Goal: Task Accomplishment & Management: Use online tool/utility

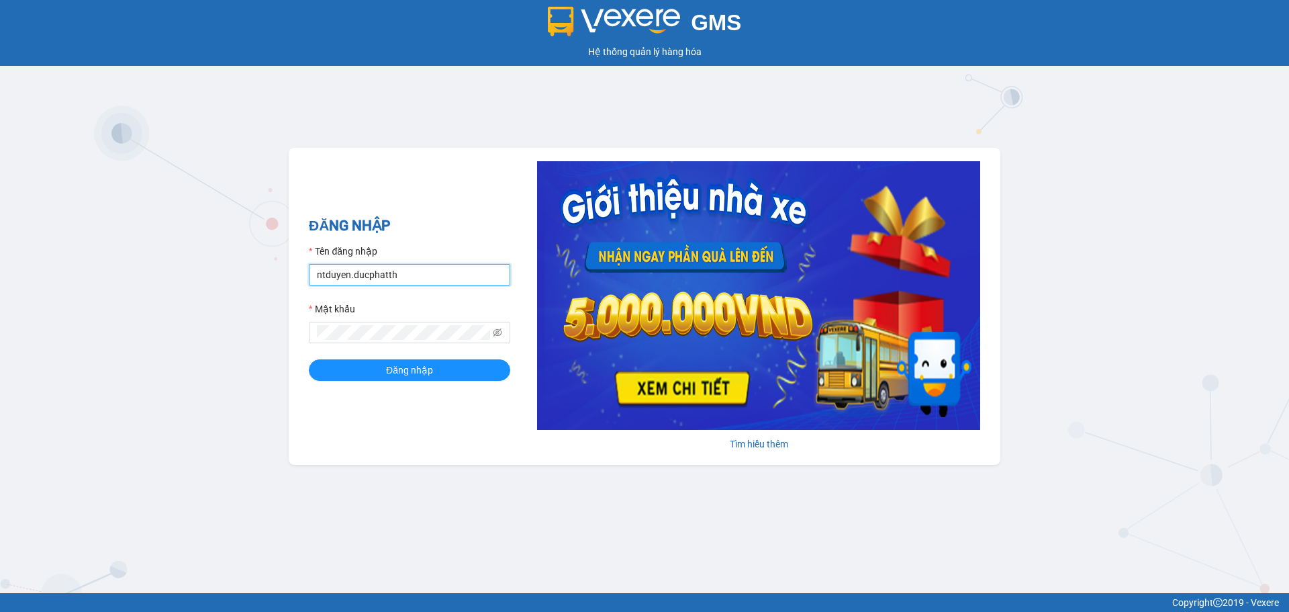
click at [416, 273] on input "ntduyen.ducphatth" at bounding box center [409, 274] width 201 height 21
type input "bttlinh.ducphatth"
click at [396, 372] on span "Đăng nhập" at bounding box center [409, 370] width 47 height 15
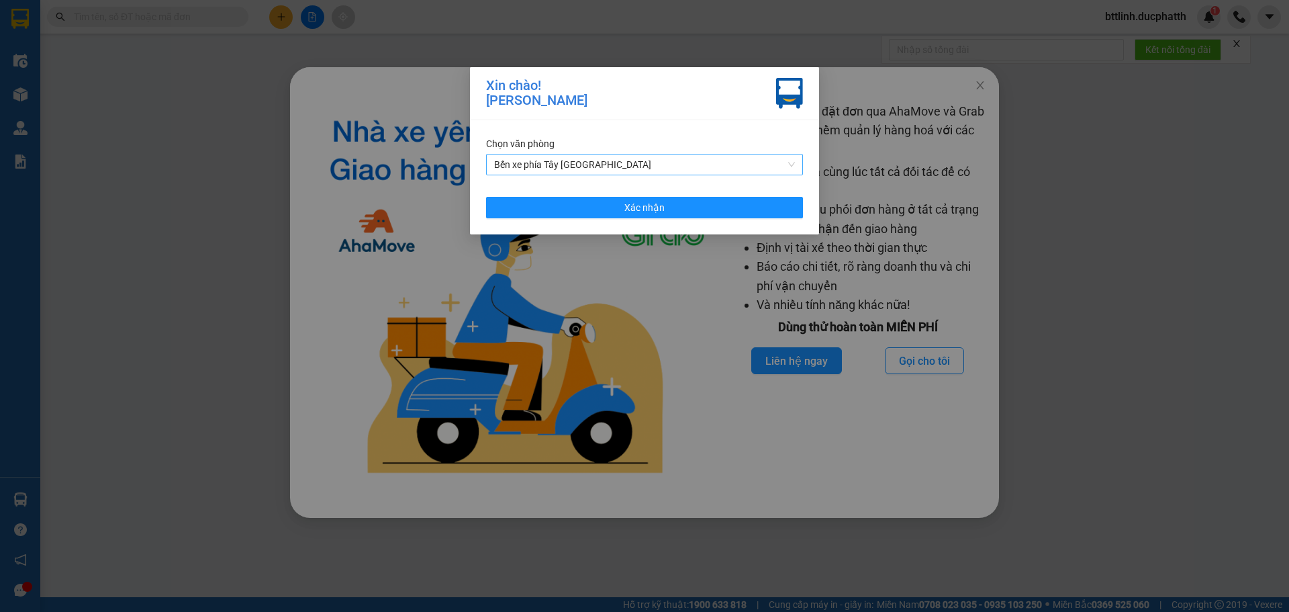
click at [677, 163] on span "Bến xe phía Tây [GEOGRAPHIC_DATA]" at bounding box center [644, 164] width 301 height 20
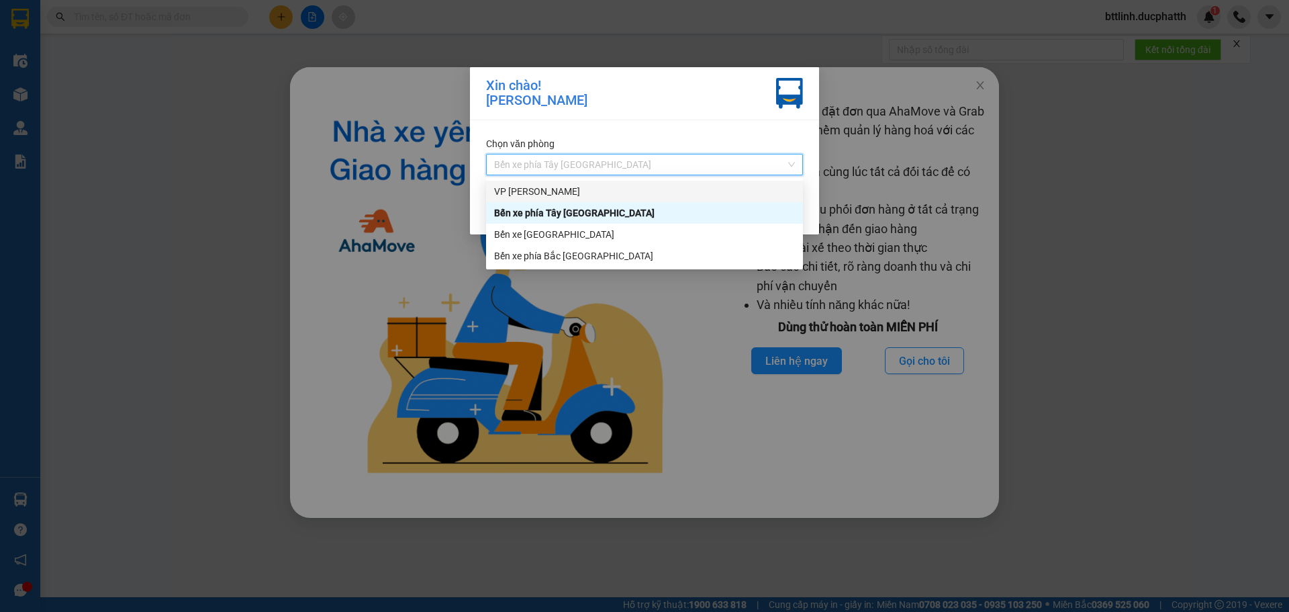
click at [578, 185] on div "VP [PERSON_NAME]" at bounding box center [644, 191] width 301 height 15
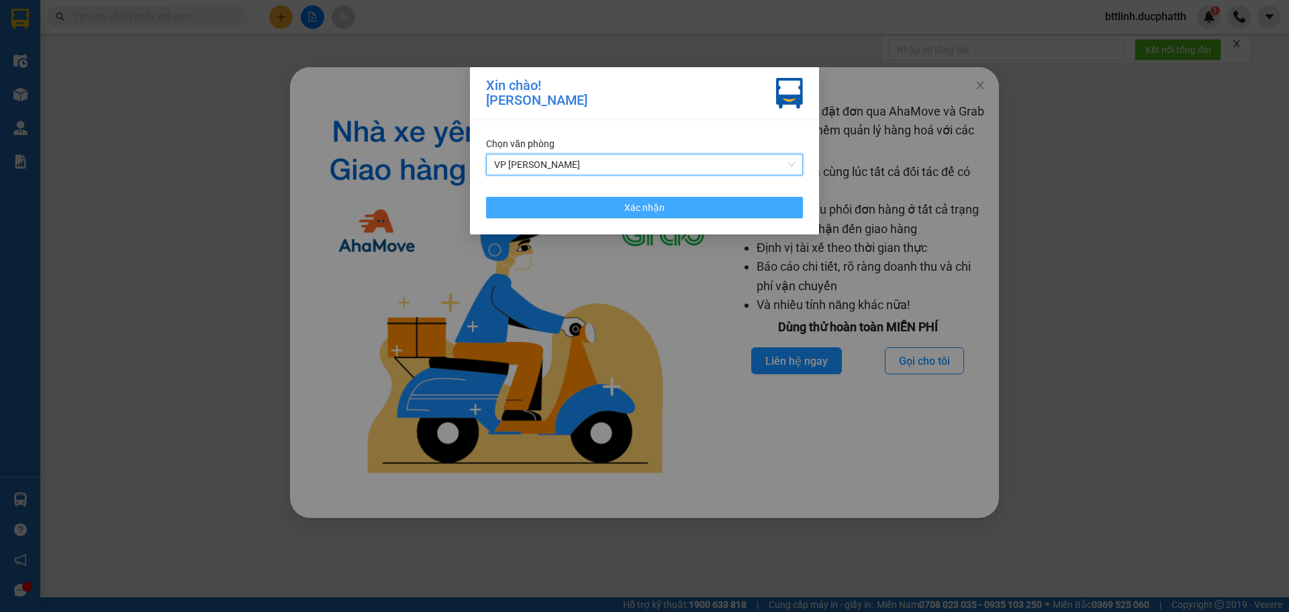
click at [666, 211] on button "Xác nhận" at bounding box center [644, 207] width 317 height 21
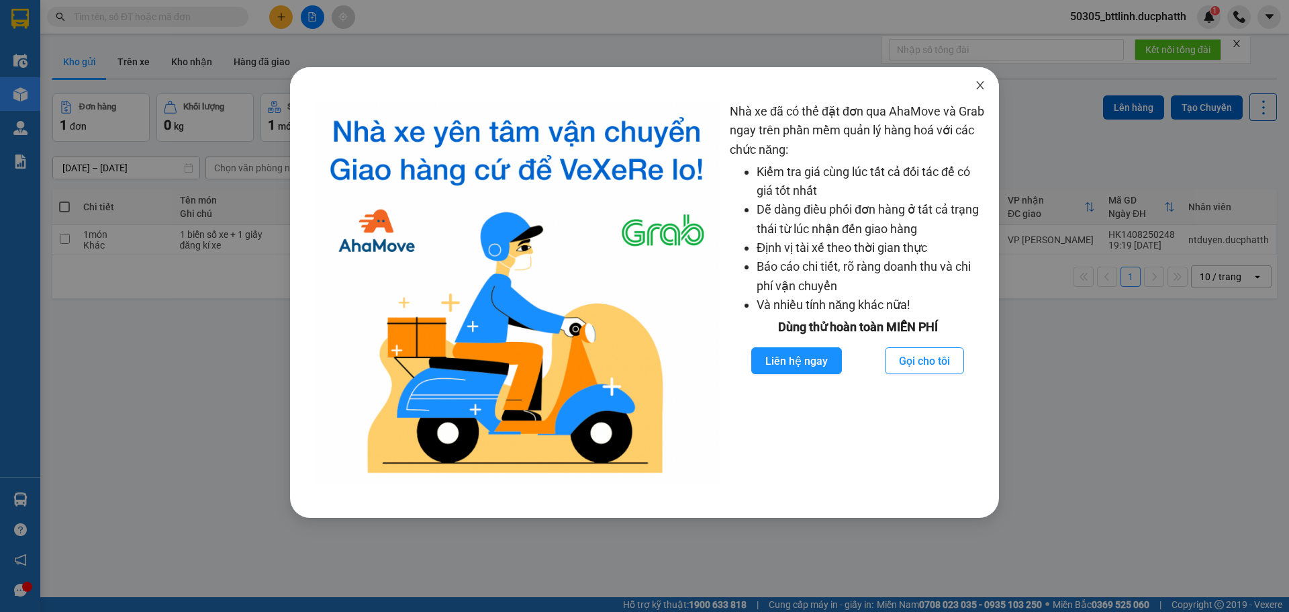
click at [983, 93] on span "Close" at bounding box center [981, 86] width 38 height 38
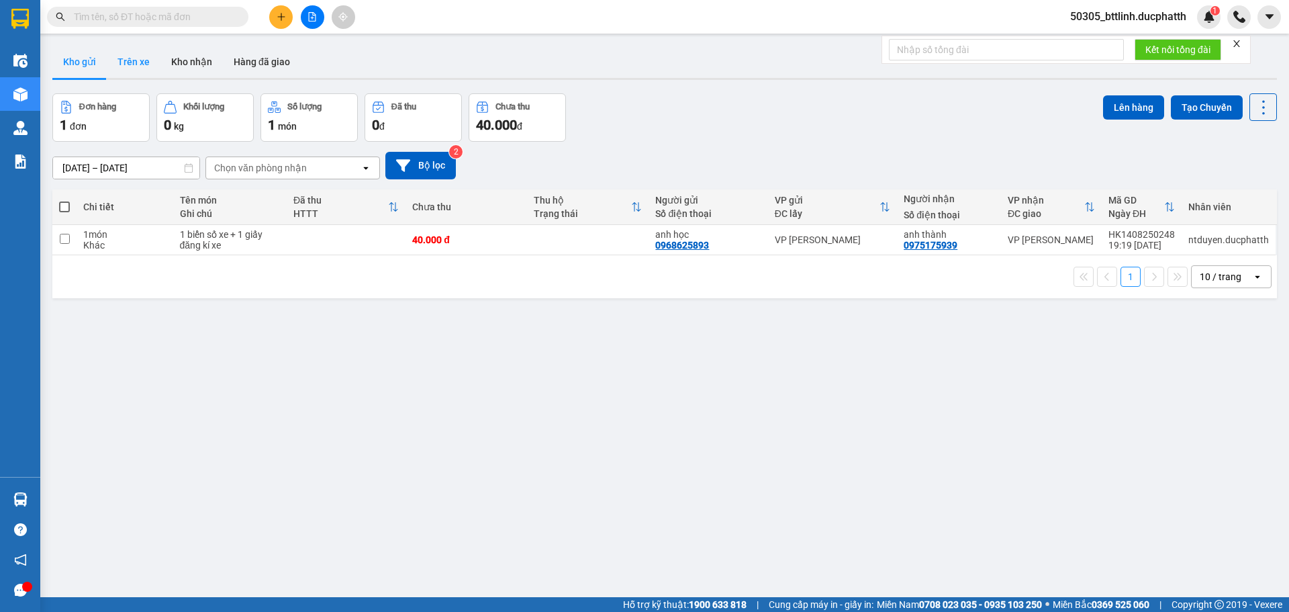
click at [136, 64] on button "Trên xe" at bounding box center [134, 62] width 54 height 32
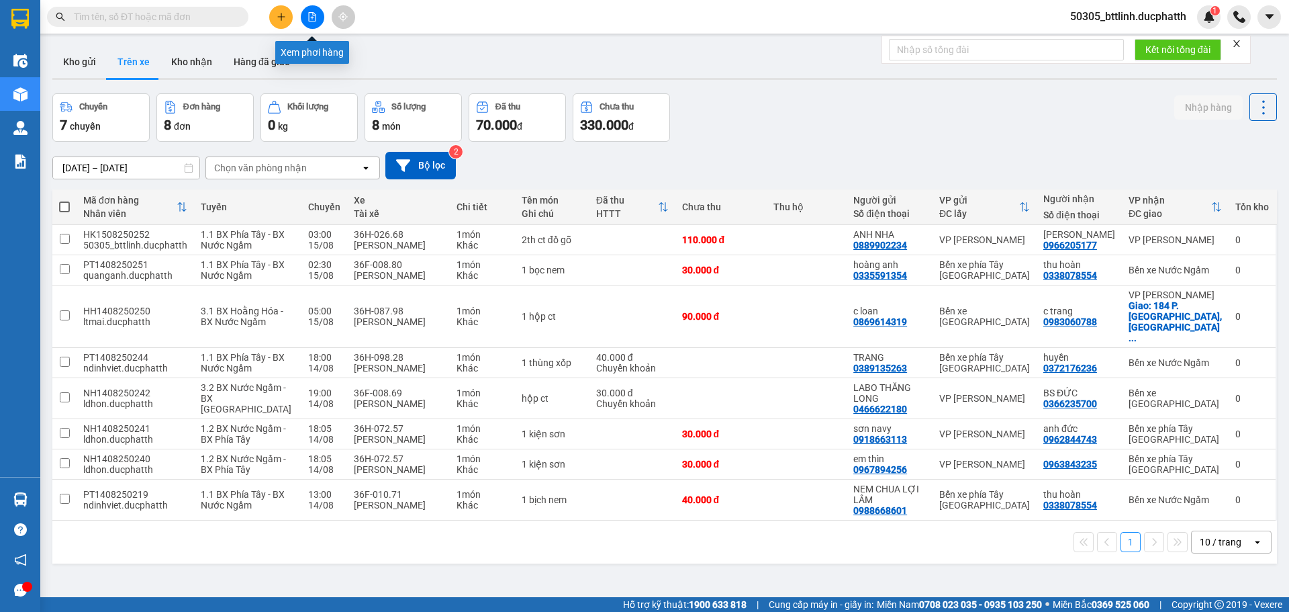
click at [322, 22] on button at bounding box center [313, 17] width 24 height 24
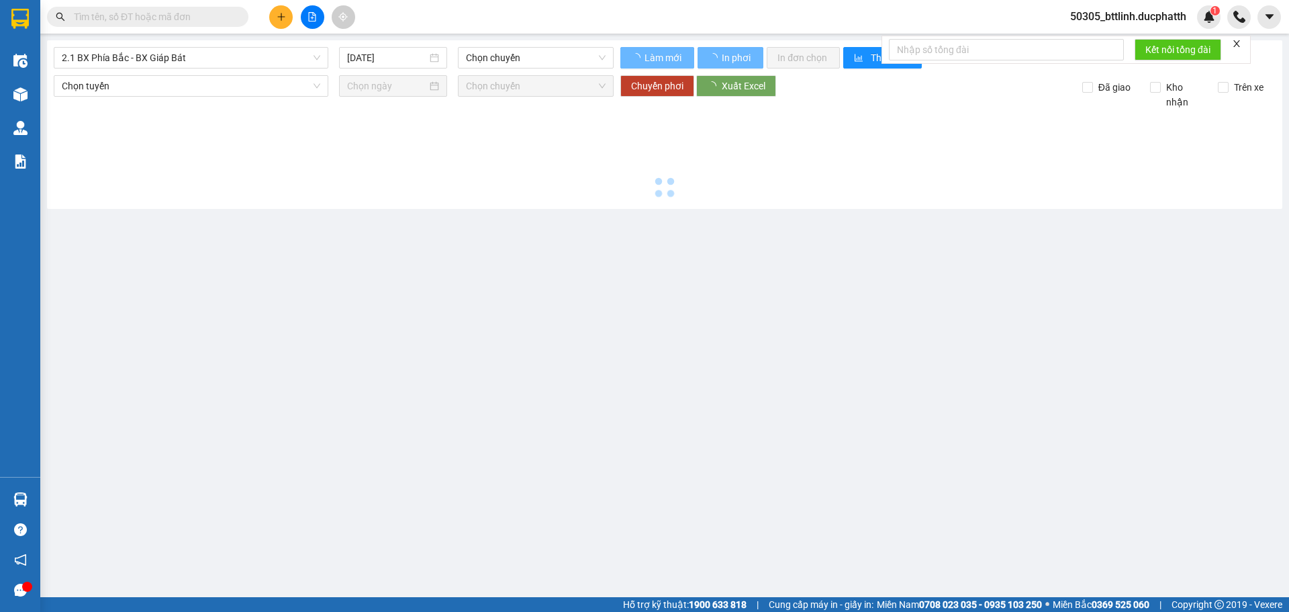
type input "[DATE]"
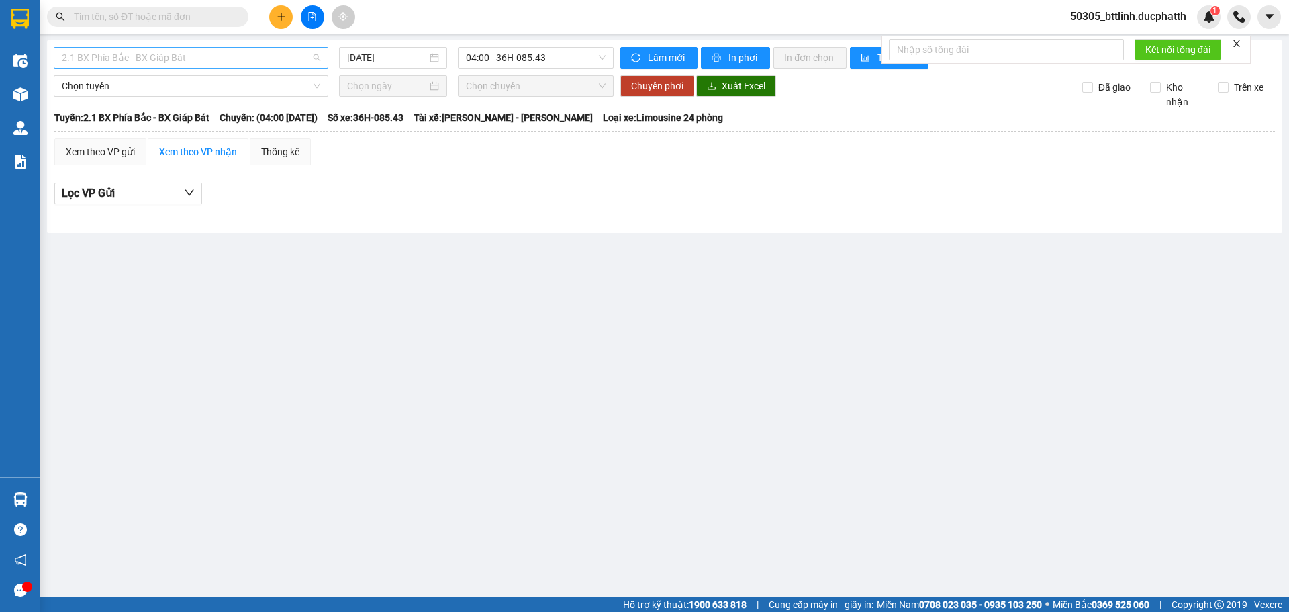
click at [234, 60] on span "2.1 BX Phía Bắc - BX Giáp Bát" at bounding box center [191, 58] width 259 height 20
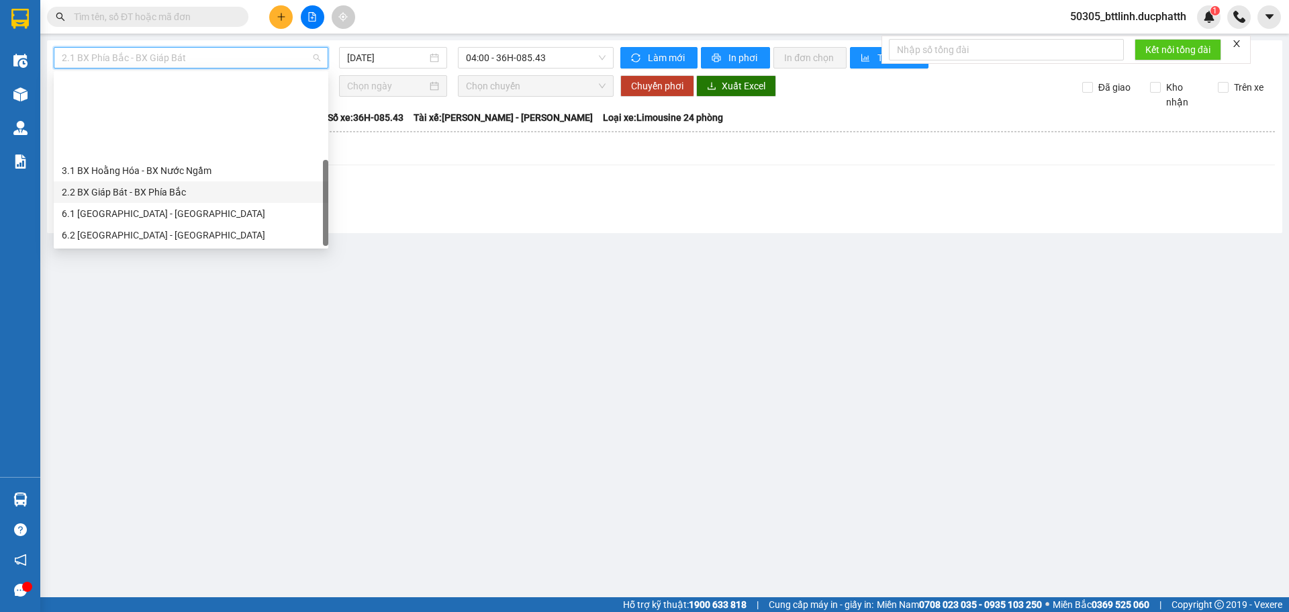
scroll to position [107, 0]
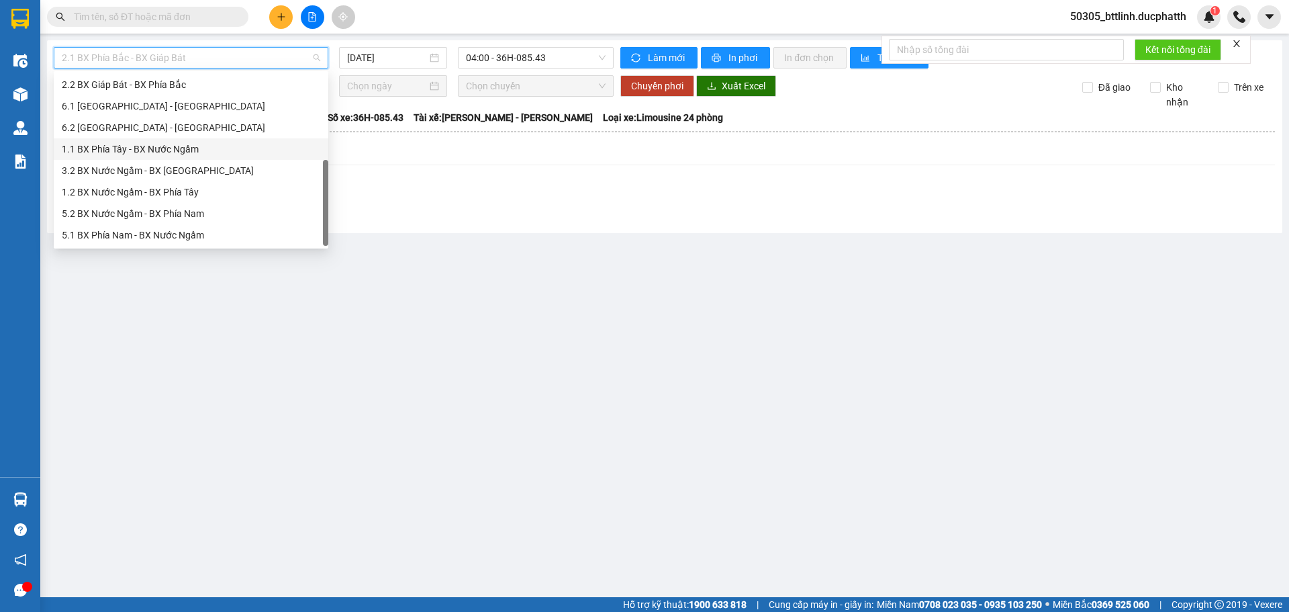
click at [144, 145] on div "1.1 BX Phía Tây - BX Nước Ngầm" at bounding box center [191, 149] width 259 height 15
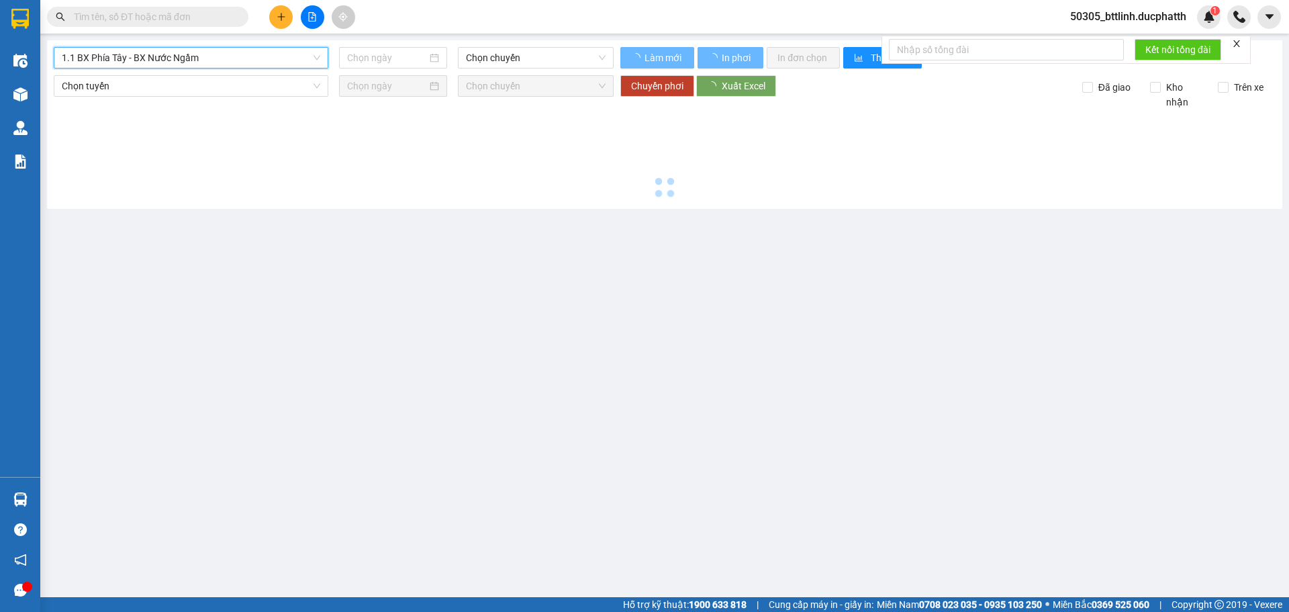
type input "[DATE]"
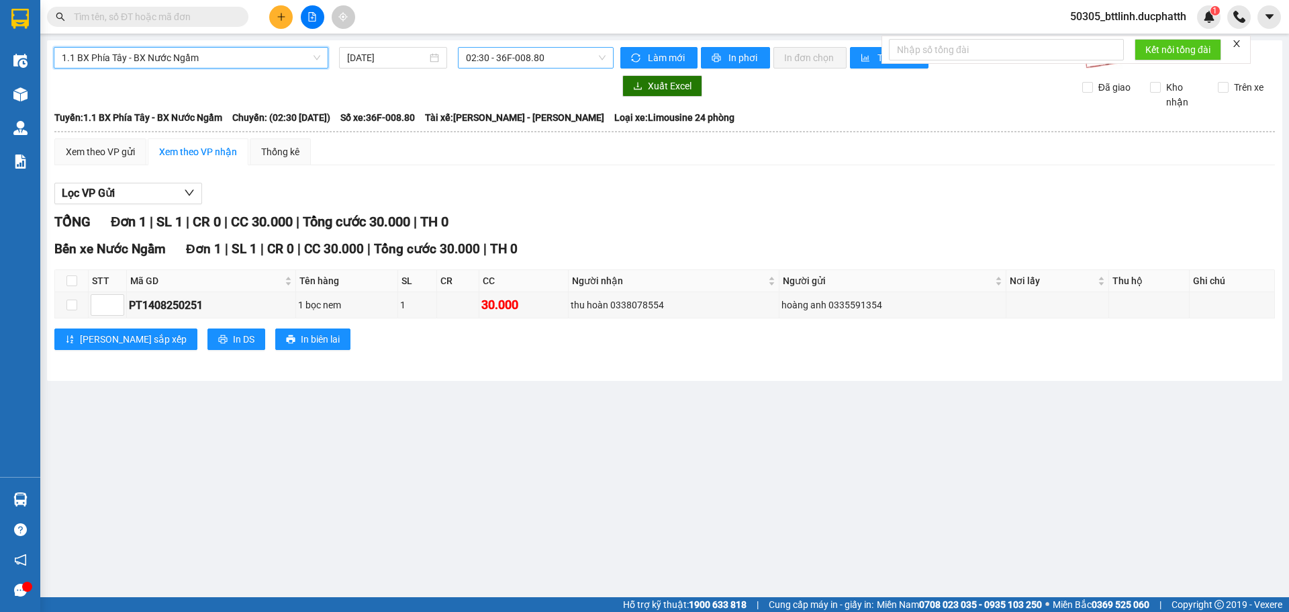
click at [545, 55] on span "02:30 - 36F-008.80" at bounding box center [536, 58] width 140 height 20
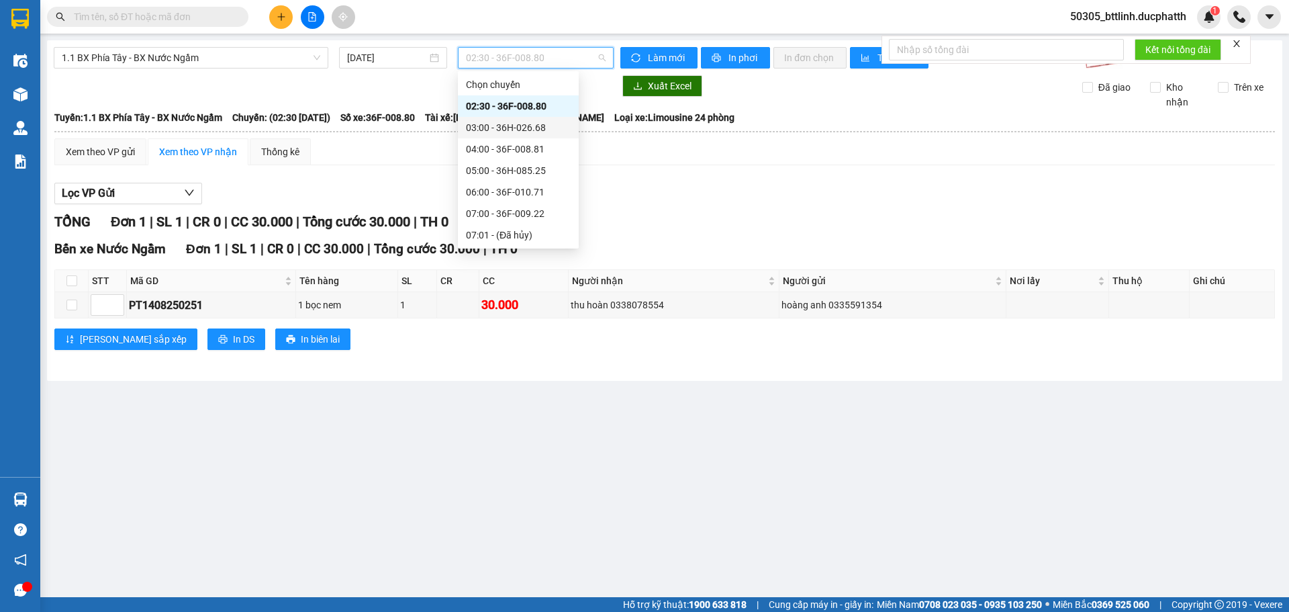
click at [517, 124] on div "03:00 - 36H-026.68" at bounding box center [518, 127] width 105 height 15
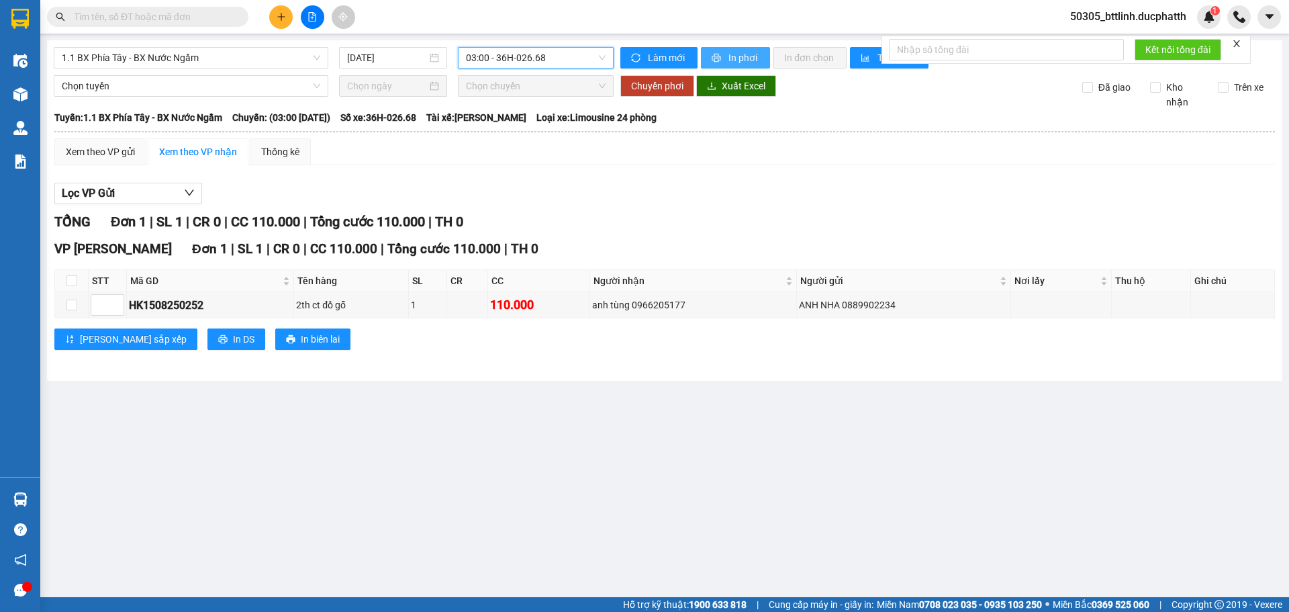
click at [743, 50] on button "In phơi" at bounding box center [735, 57] width 69 height 21
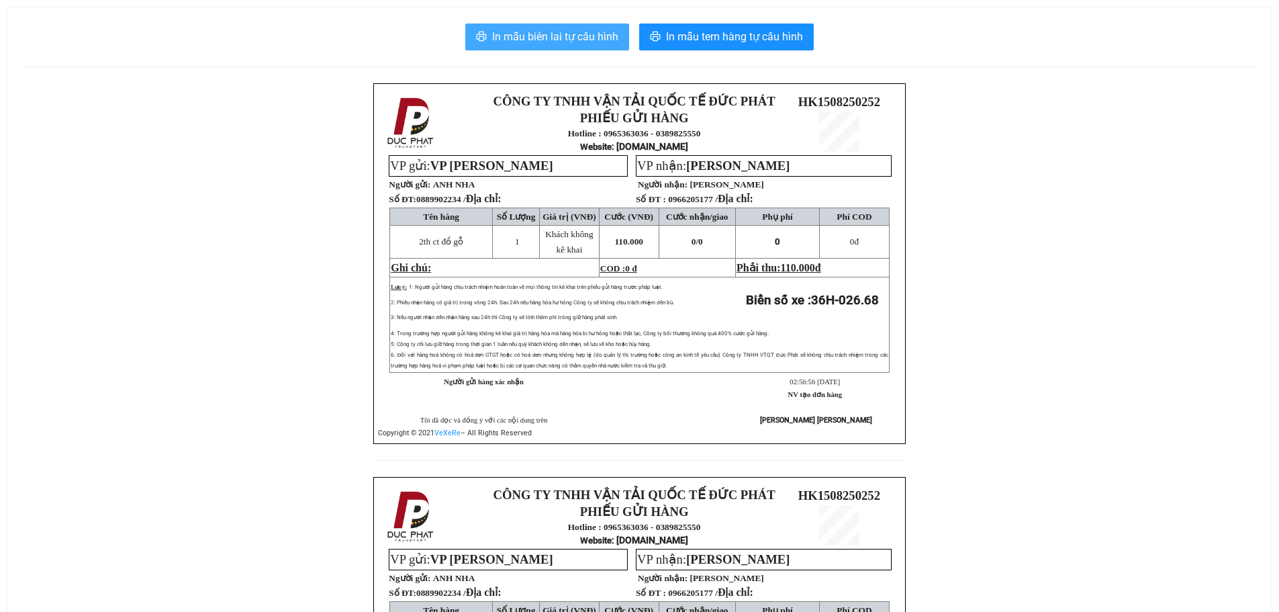
click at [520, 41] on span "In mẫu biên lai tự cấu hình" at bounding box center [555, 36] width 126 height 17
click at [547, 32] on span "In mẫu biên lai tự cấu hình" at bounding box center [555, 36] width 126 height 17
click at [490, 40] on button "In mẫu biên lai tự cấu hình" at bounding box center [547, 37] width 164 height 27
